Goal: Task Accomplishment & Management: Manage account settings

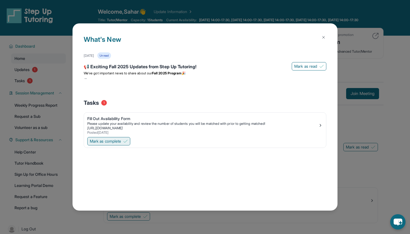
click at [118, 142] on span "Mark as complete" at bounding box center [105, 141] width 31 height 6
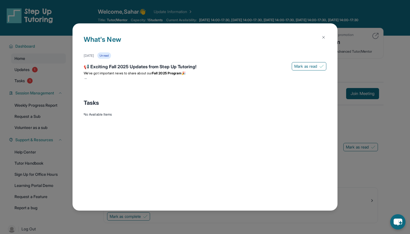
click at [326, 39] on button at bounding box center [323, 37] width 11 height 11
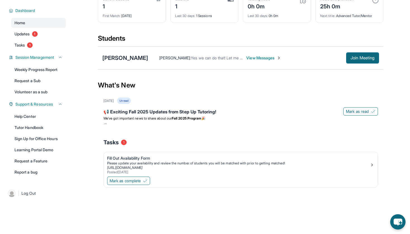
scroll to position [37, 0]
click at [253, 120] on p "We’ve got important news to share about our Fall 2025 Program 🎉" at bounding box center [240, 118] width 274 height 4
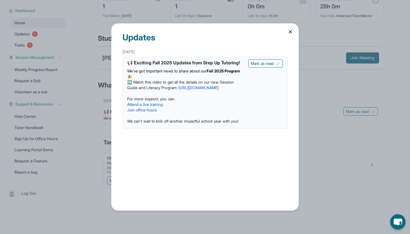
scroll to position [40, 0]
click at [288, 33] on icon at bounding box center [290, 32] width 6 height 6
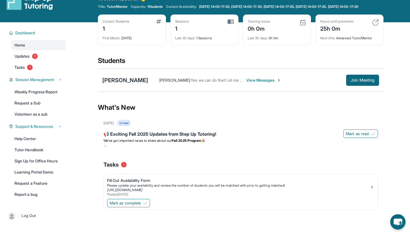
scroll to position [12, 0]
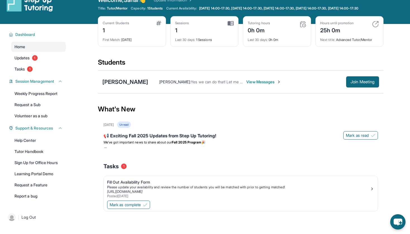
click at [246, 85] on span "View Messages" at bounding box center [263, 82] width 35 height 6
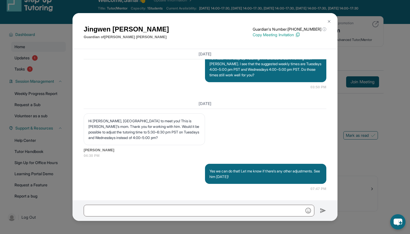
scroll to position [23, 0]
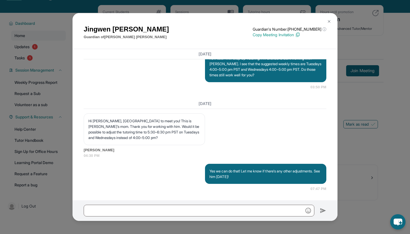
click at [327, 21] on img at bounding box center [328, 21] width 4 height 4
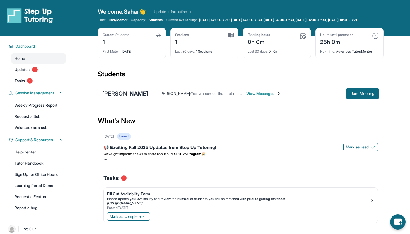
scroll to position [0, 0]
click at [26, 72] on span "Updates" at bounding box center [21, 70] width 15 height 6
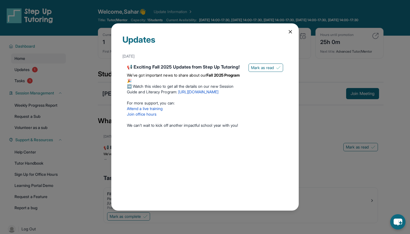
click at [289, 32] on icon at bounding box center [290, 32] width 6 height 6
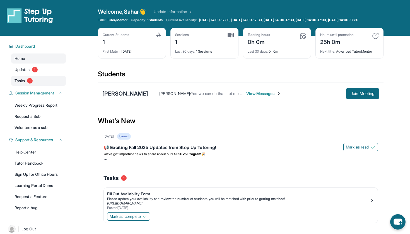
click at [40, 86] on link "Tasks 1" at bounding box center [38, 81] width 55 height 10
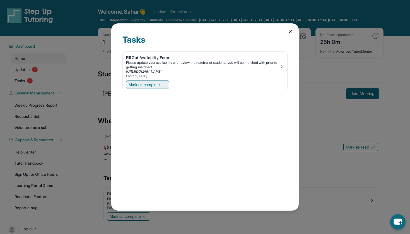
click at [139, 85] on span "Mark as complete" at bounding box center [143, 85] width 31 height 6
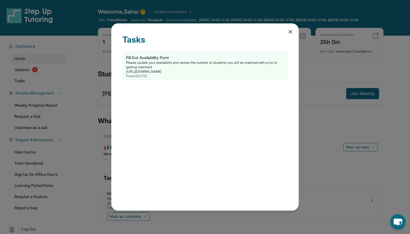
click at [287, 31] on icon at bounding box center [290, 32] width 6 height 6
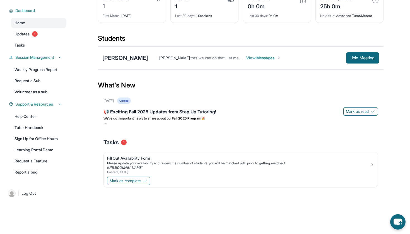
scroll to position [38, 0]
click at [44, 153] on link "Learning Portal Demo" at bounding box center [38, 150] width 55 height 10
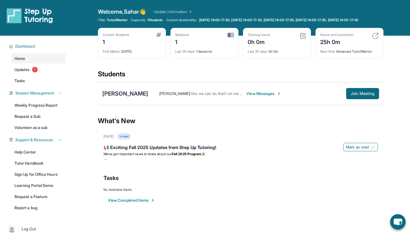
click at [127, 54] on div "First Match : 3 days ago" at bounding box center [132, 50] width 59 height 8
click at [259, 96] on span "View Messages" at bounding box center [263, 94] width 35 height 6
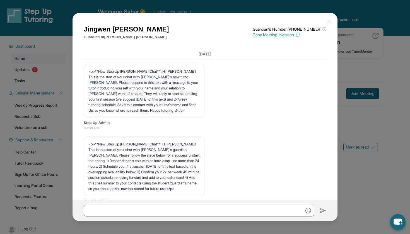
scroll to position [425, 0]
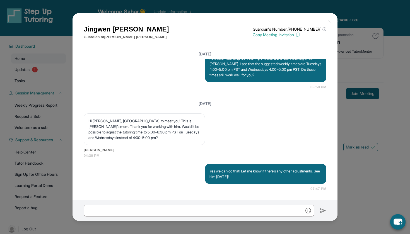
click at [328, 23] on img at bounding box center [328, 21] width 4 height 4
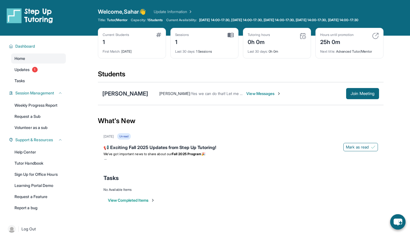
scroll to position [0, 0]
click at [132, 42] on div "Current Students 1" at bounding box center [132, 39] width 59 height 13
click at [159, 37] on img at bounding box center [158, 35] width 5 height 4
click at [122, 54] on div "First Match : 3 days ago" at bounding box center [132, 50] width 59 height 8
click at [189, 10] on link "Update Information" at bounding box center [172, 12] width 39 height 6
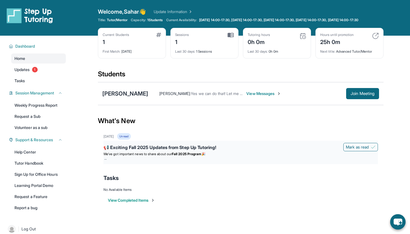
click at [195, 156] on strong "Fall 2025 Program" at bounding box center [187, 154] width 30 height 4
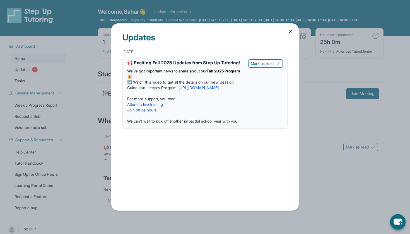
click at [211, 90] on link "[URL][DOMAIN_NAME]" at bounding box center [198, 87] width 40 height 5
click at [269, 65] on span "Mark as read" at bounding box center [261, 64] width 23 height 6
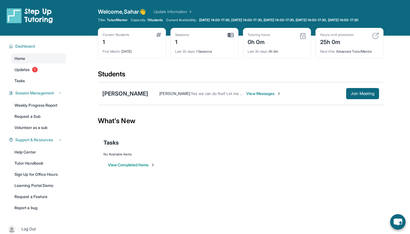
click at [217, 54] on div "Last 30 days : 1 Sessions" at bounding box center [204, 50] width 59 height 8
click at [230, 38] on img at bounding box center [230, 35] width 6 height 5
click at [160, 37] on img at bounding box center [158, 35] width 5 height 4
click at [56, 75] on link "Updates 1" at bounding box center [38, 70] width 55 height 10
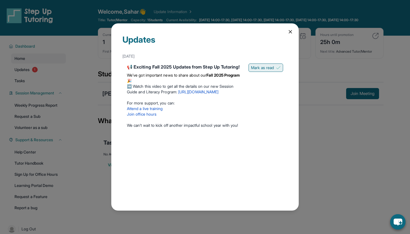
click at [260, 65] on span "Mark as read" at bounding box center [262, 68] width 23 height 6
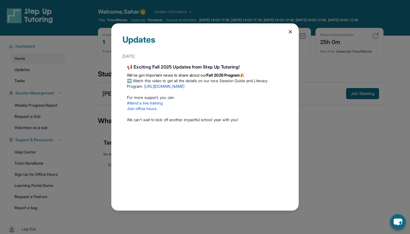
click at [291, 31] on icon at bounding box center [290, 31] width 3 height 3
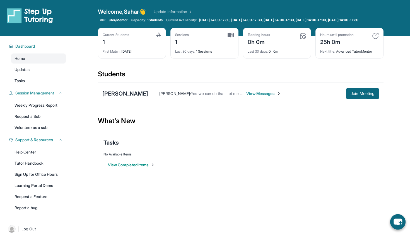
click at [186, 10] on link "Update Information" at bounding box center [172, 12] width 39 height 6
click at [116, 94] on div "Ethan Chen Sahar Alam : Yes we can do that! Let me know if there's any other ad…" at bounding box center [240, 93] width 285 height 23
click at [116, 97] on div "[PERSON_NAME]" at bounding box center [125, 94] width 46 height 8
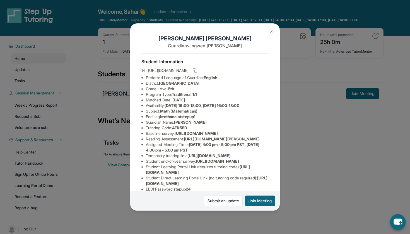
click at [116, 97] on div "Ethan Chen Guardian: Jingwen Zhao Student Information https://student-portal.st…" at bounding box center [205, 117] width 410 height 234
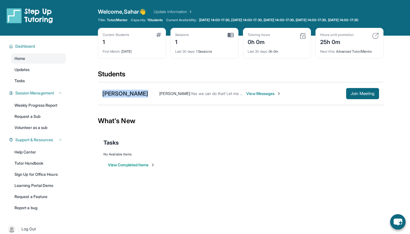
click at [116, 97] on div "[PERSON_NAME]" at bounding box center [125, 94] width 46 height 8
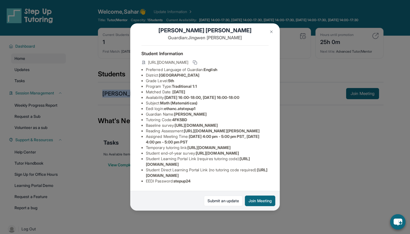
scroll to position [18, 1]
click at [226, 200] on link "Submit an update" at bounding box center [223, 201] width 39 height 11
click at [272, 31] on img at bounding box center [271, 32] width 4 height 4
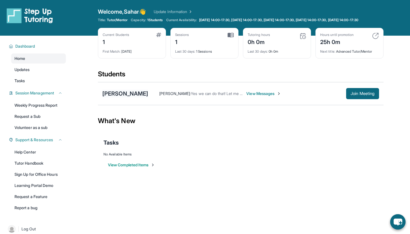
click at [121, 98] on div "[PERSON_NAME]" at bounding box center [125, 94] width 46 height 8
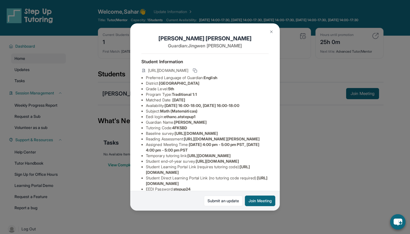
click at [272, 31] on img at bounding box center [271, 32] width 4 height 4
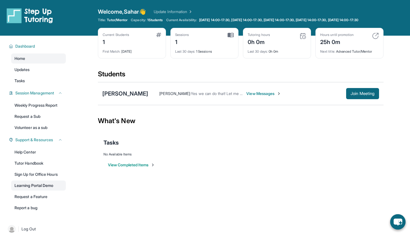
click at [42, 191] on link "Learning Portal Demo" at bounding box center [38, 186] width 55 height 10
